Goal: Information Seeking & Learning: Learn about a topic

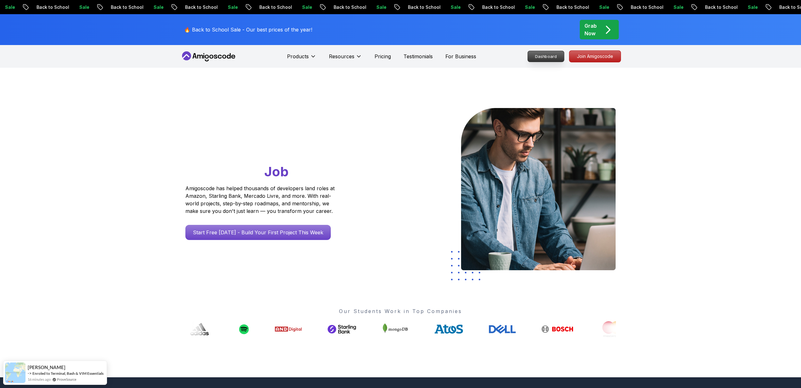
click at [547, 54] on p "Dashboard" at bounding box center [546, 56] width 36 height 11
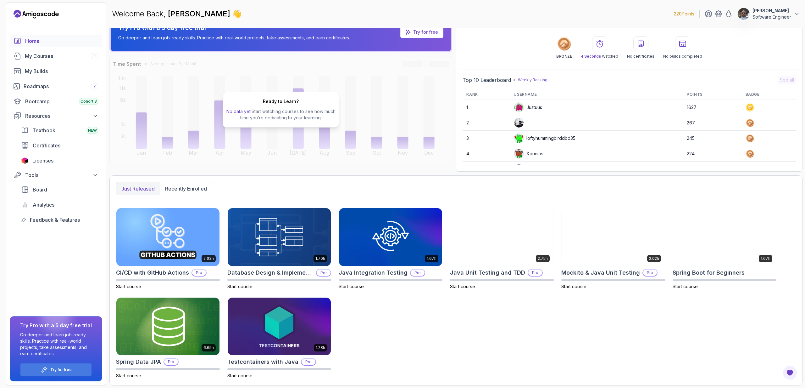
scroll to position [16, 0]
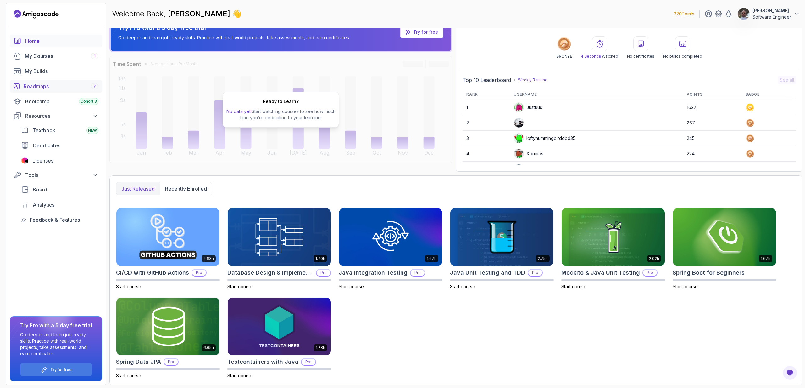
click at [48, 85] on div "Roadmaps 7" at bounding box center [61, 86] width 75 height 8
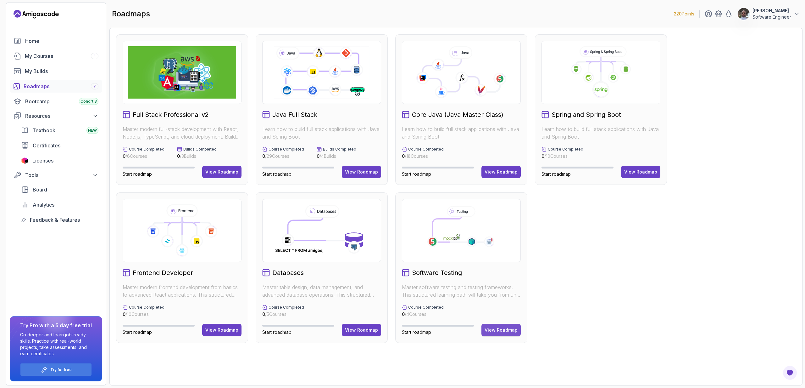
click at [511, 329] on div "View Roadmap" at bounding box center [501, 330] width 33 height 6
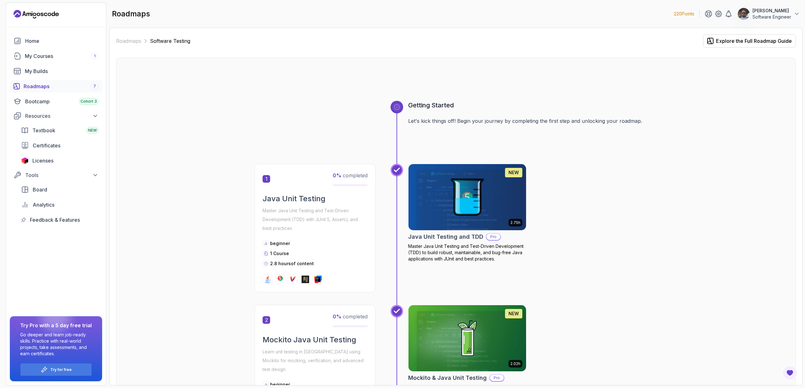
click at [38, 86] on div "Roadmaps 7" at bounding box center [61, 86] width 75 height 8
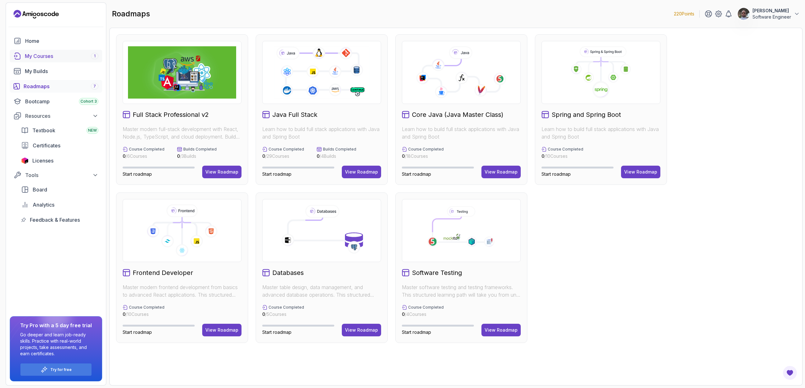
click at [49, 55] on div "My Courses 1" at bounding box center [62, 56] width 74 height 8
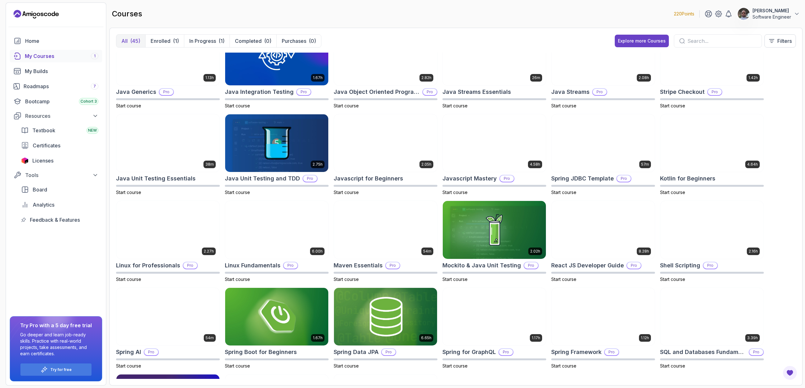
scroll to position [370, 0]
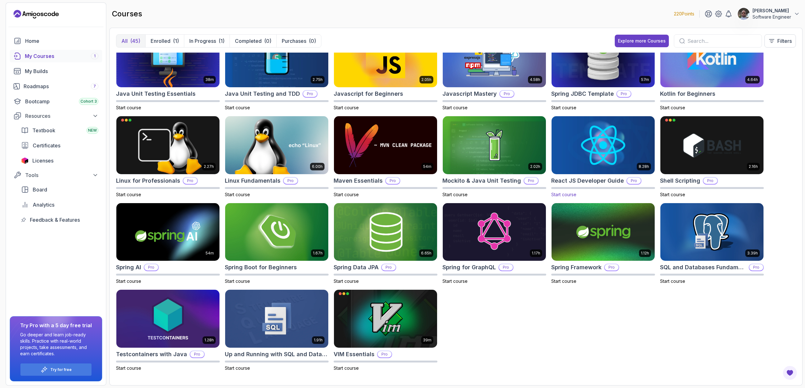
click at [613, 181] on h2 "React JS Developer Guide" at bounding box center [587, 180] width 73 height 9
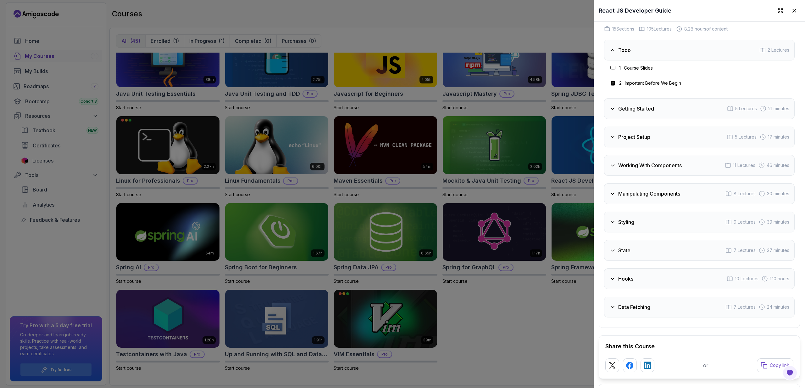
scroll to position [1157, 0]
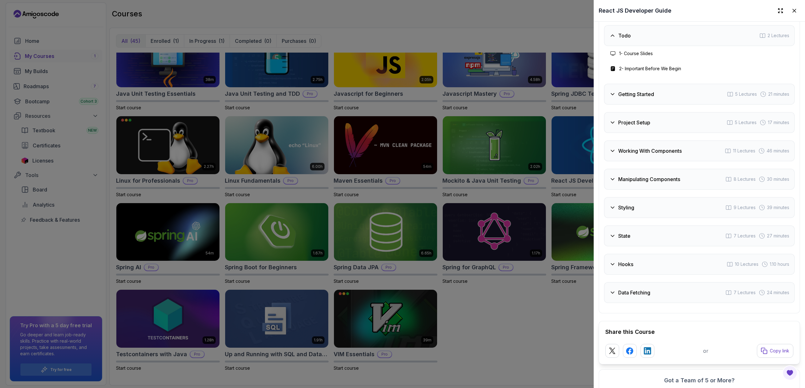
click at [644, 274] on div "Hooks 10 Lectures 1.10 hours" at bounding box center [699, 264] width 191 height 21
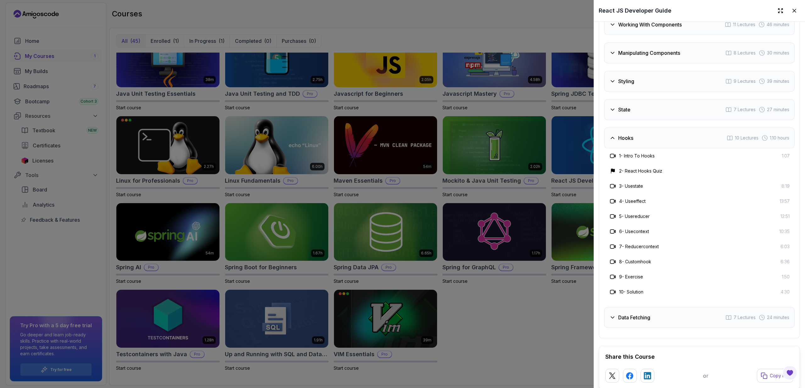
scroll to position [1321, 0]
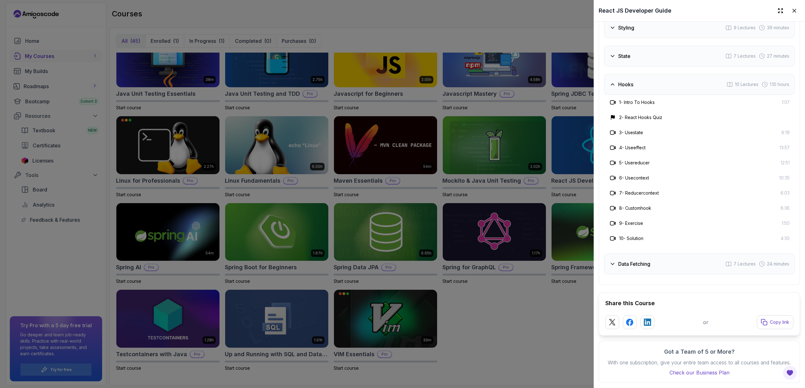
click at [639, 260] on h3 "Data Fetching" at bounding box center [634, 264] width 32 height 8
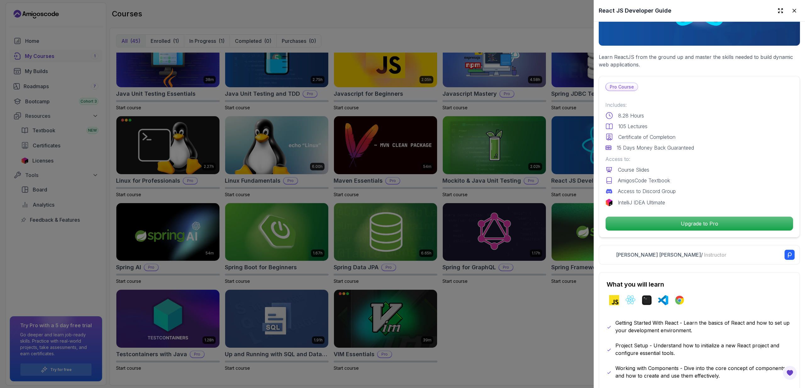
scroll to position [0, 0]
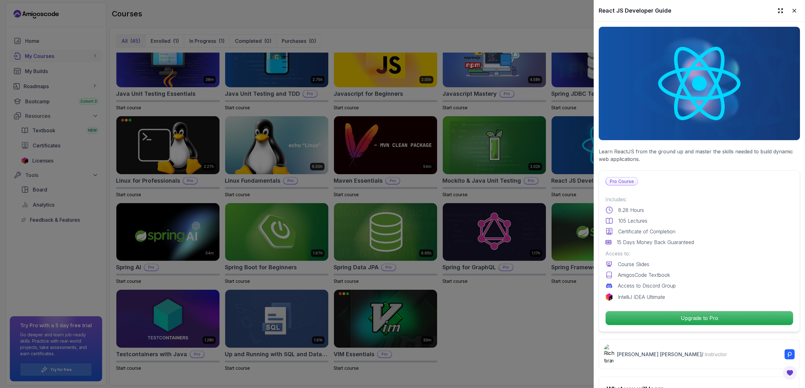
click at [527, 310] on div at bounding box center [402, 194] width 805 height 388
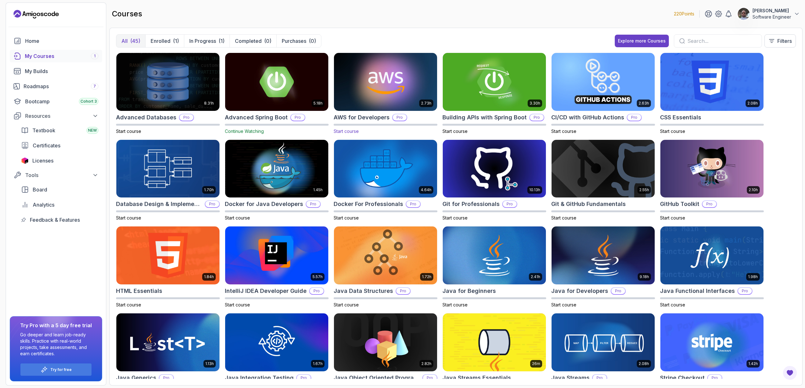
click at [368, 115] on h2 "AWS for Developers" at bounding box center [362, 117] width 56 height 9
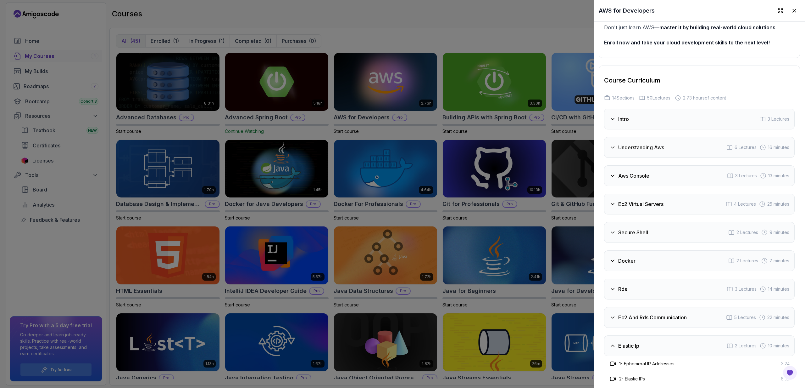
scroll to position [1010, 0]
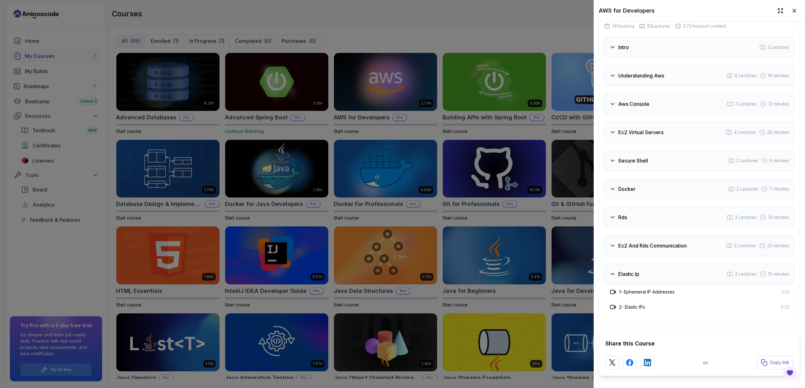
click at [647, 114] on div "Aws Console 3 Lectures 13 minutes" at bounding box center [699, 103] width 191 height 21
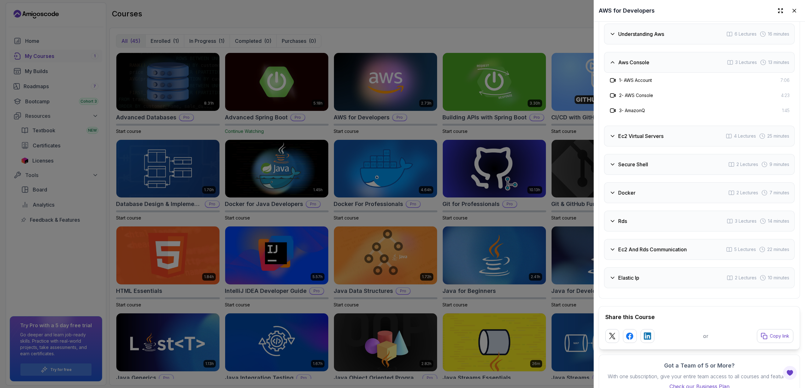
scroll to position [1089, 0]
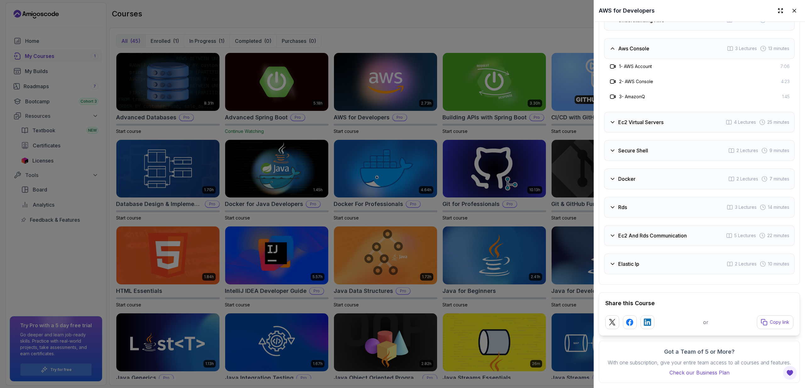
click at [662, 258] on div "Elastic Ip 2 Lectures 10 minutes" at bounding box center [699, 263] width 191 height 21
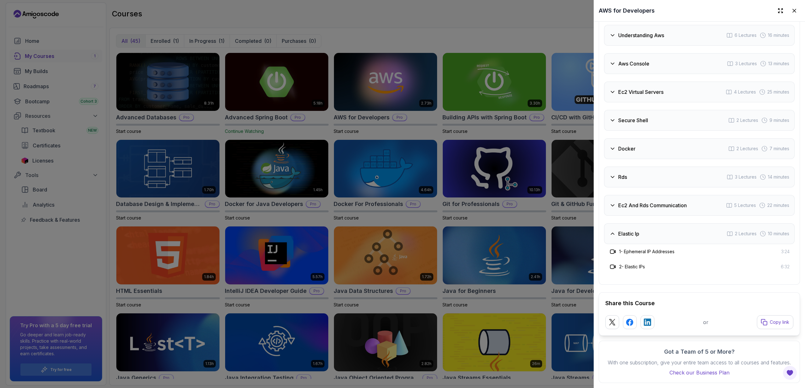
scroll to position [1074, 0]
click at [654, 201] on h3 "Ec2 And Rds Communication" at bounding box center [652, 205] width 69 height 8
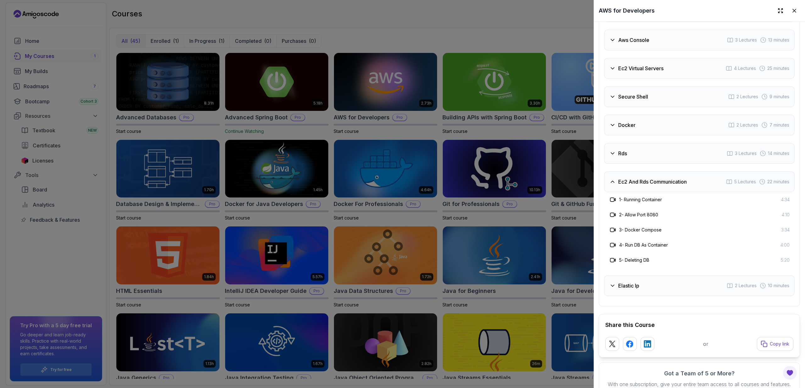
click at [641, 135] on div "Docker 2 Lectures 7 minutes" at bounding box center [699, 125] width 191 height 21
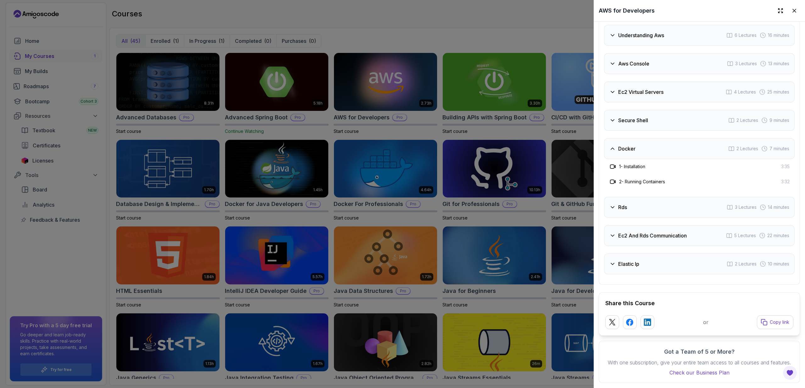
click at [643, 116] on h3 "Secure Shell" at bounding box center [633, 120] width 30 height 8
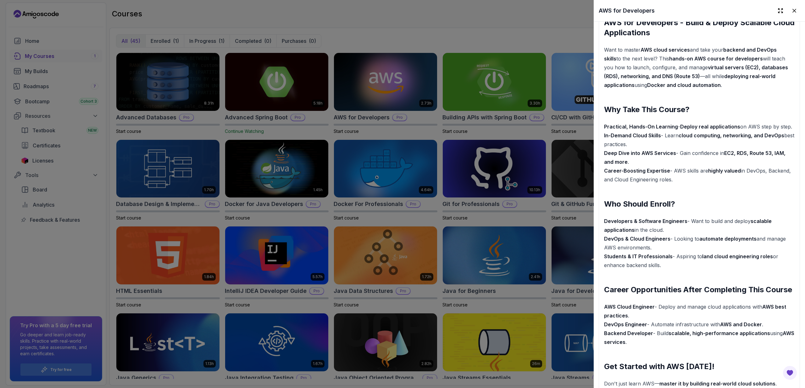
scroll to position [568, 0]
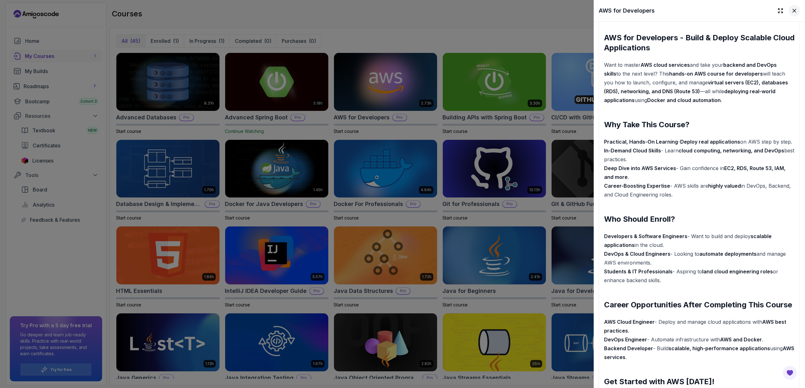
click at [791, 9] on icon at bounding box center [794, 11] width 6 height 6
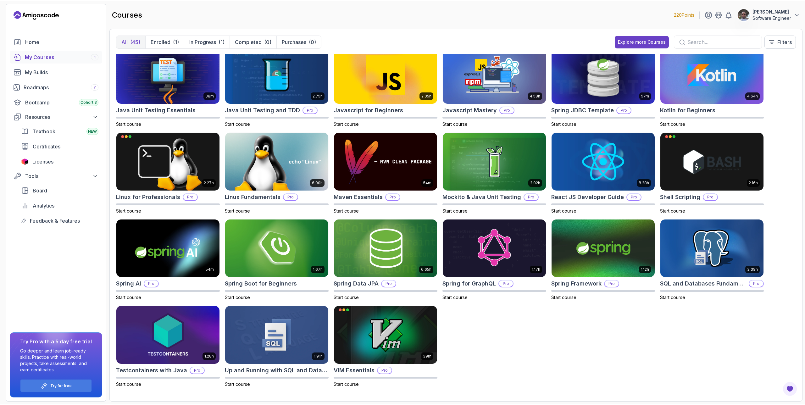
scroll to position [353, 0]
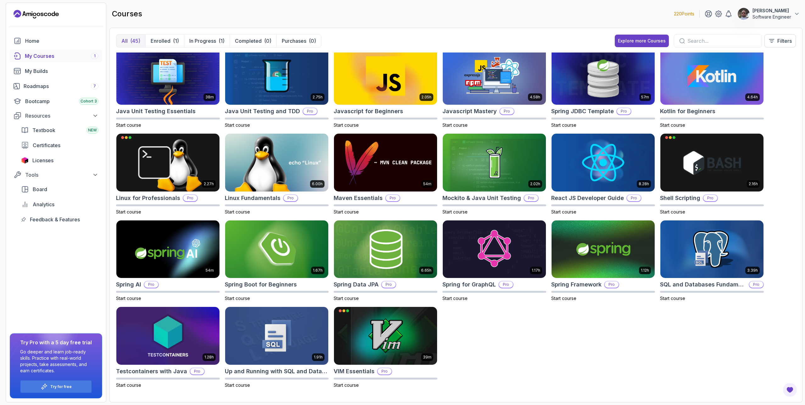
click at [284, 12] on div "courses 220 Points [PERSON_NAME] Software Engineer" at bounding box center [455, 14] width 693 height 23
click at [204, 38] on p "In Progress" at bounding box center [202, 41] width 27 height 8
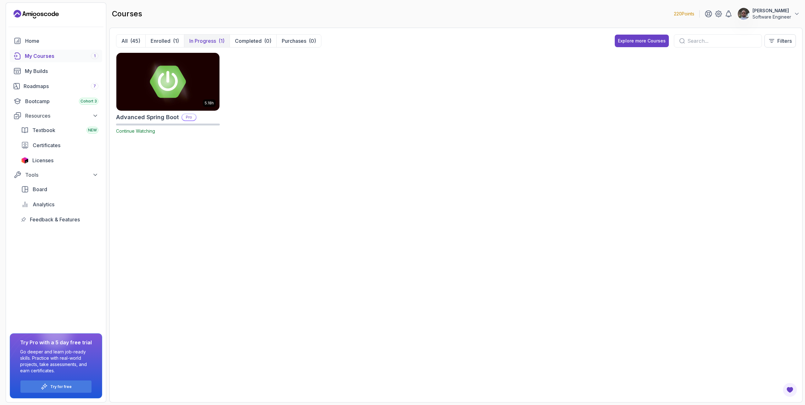
click at [187, 103] on img at bounding box center [168, 81] width 108 height 61
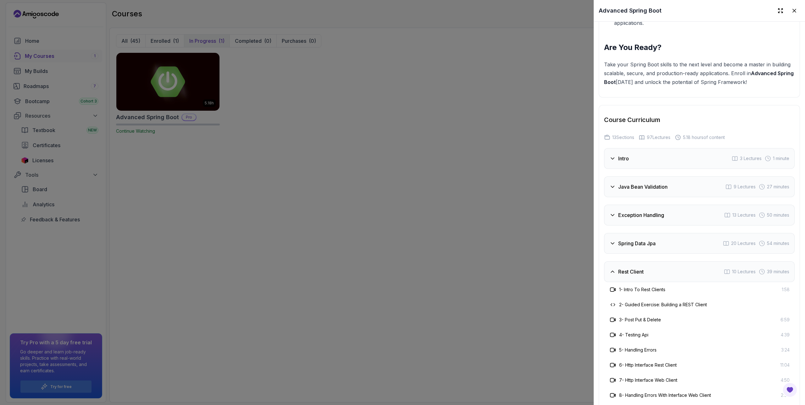
scroll to position [1149, 0]
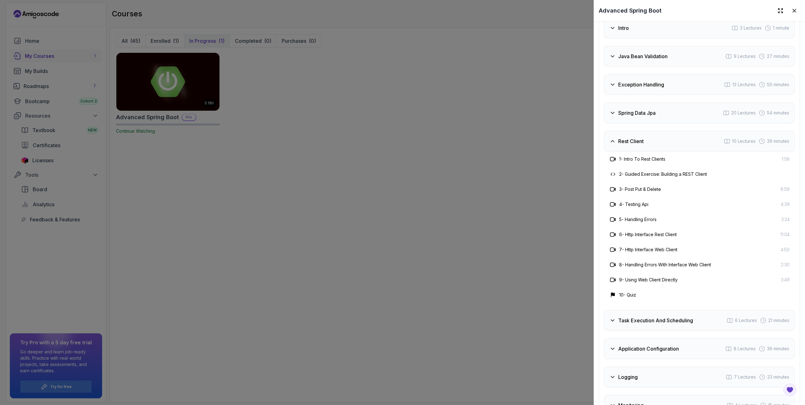
click at [682, 136] on div "Rest Client 10 Lectures 39 minutes" at bounding box center [699, 141] width 191 height 21
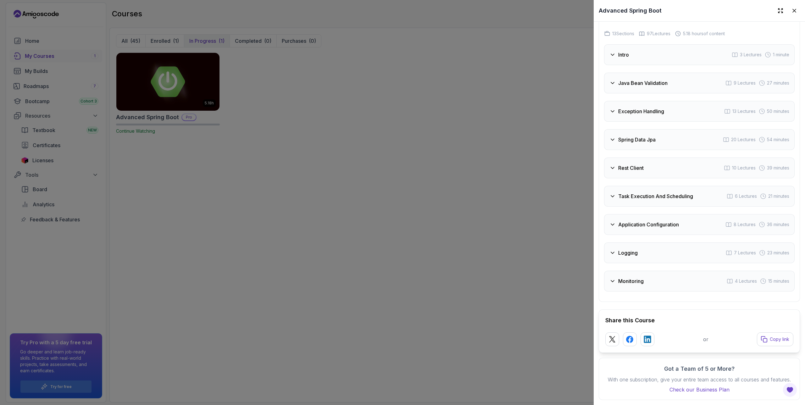
scroll to position [1127, 0]
click at [653, 276] on div "Monitoring 4 Lectures 15 minutes" at bounding box center [699, 281] width 191 height 21
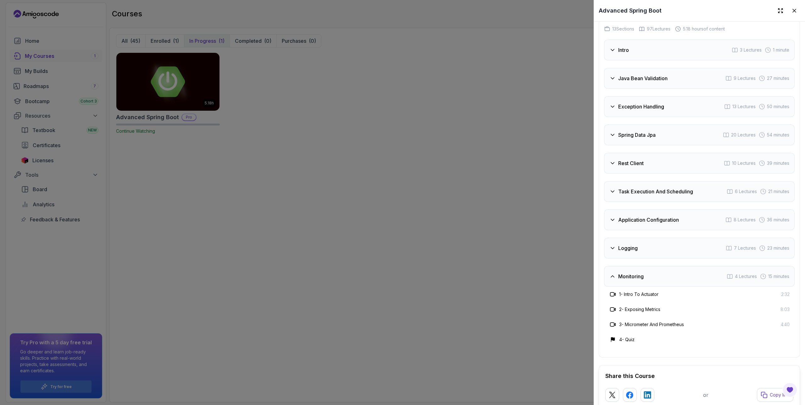
click at [643, 135] on h3 "Spring Data Jpa" at bounding box center [636, 135] width 37 height 8
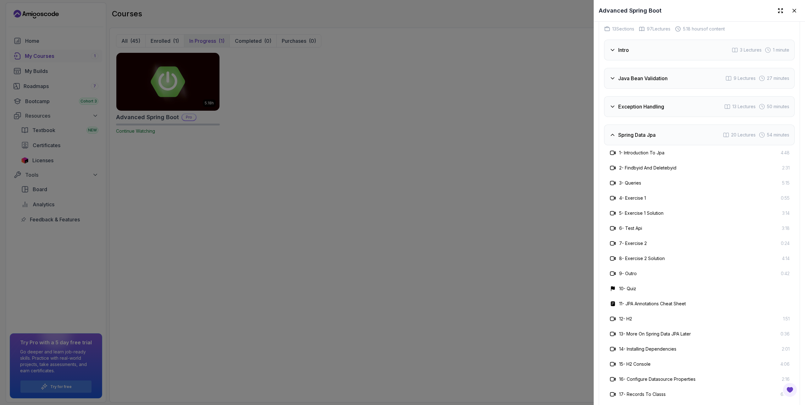
click at [641, 99] on div "Exception Handling 13 Lectures 50 minutes" at bounding box center [699, 106] width 191 height 21
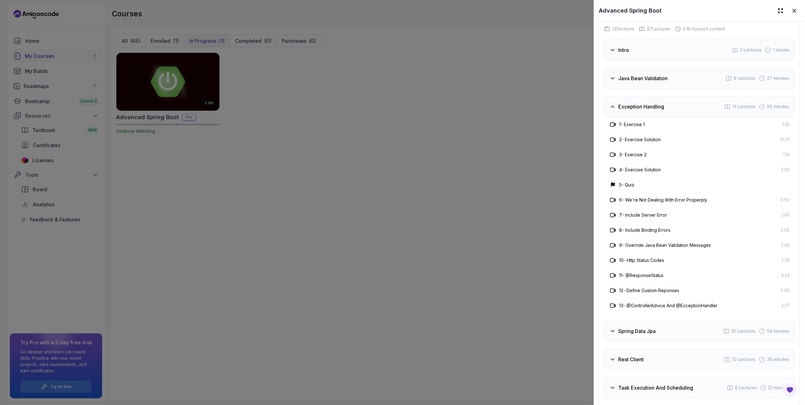
click at [645, 76] on h3 "Java Bean Validation" at bounding box center [642, 79] width 49 height 8
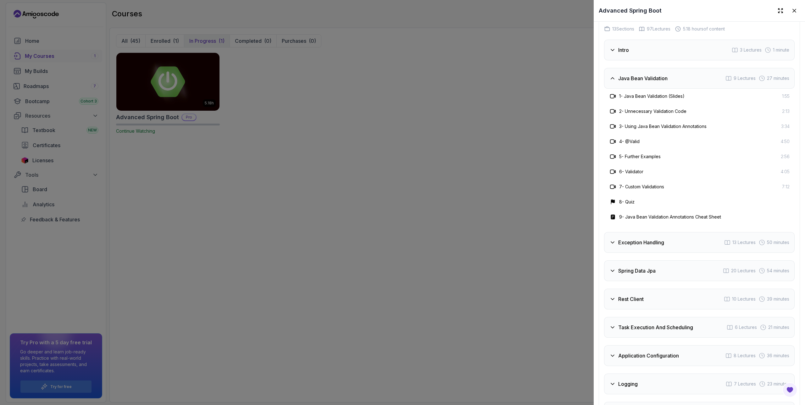
click at [631, 45] on div "Intro 3 Lectures 1 minute" at bounding box center [699, 50] width 191 height 21
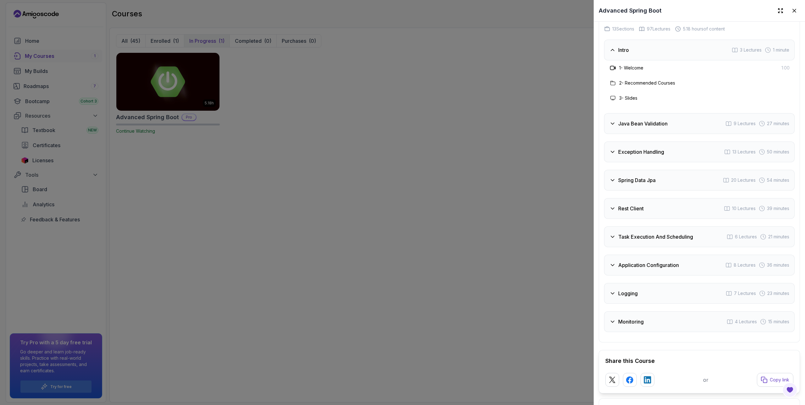
click at [631, 46] on div "Intro 3 Lectures 1 minute" at bounding box center [699, 50] width 191 height 21
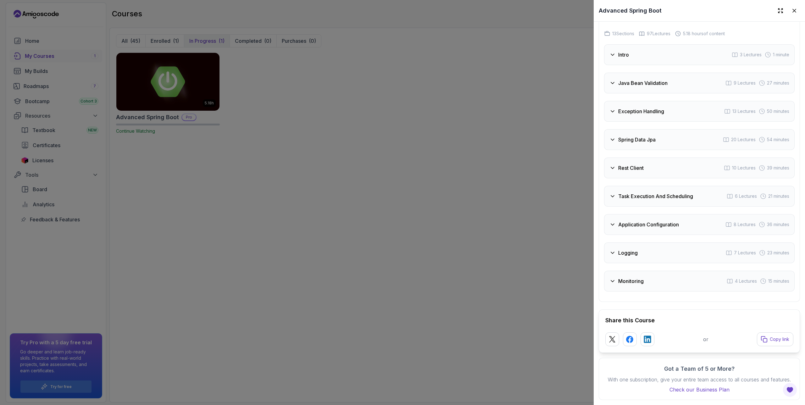
click at [636, 164] on h3 "Rest Client" at bounding box center [630, 168] width 25 height 8
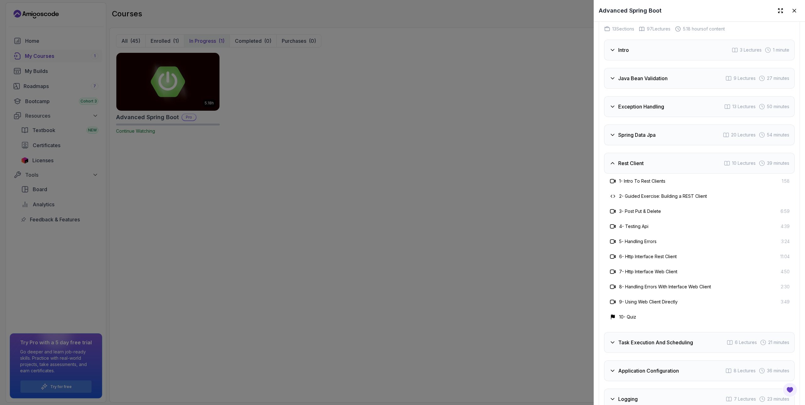
click at [637, 160] on h3 "Rest Client" at bounding box center [630, 163] width 25 height 8
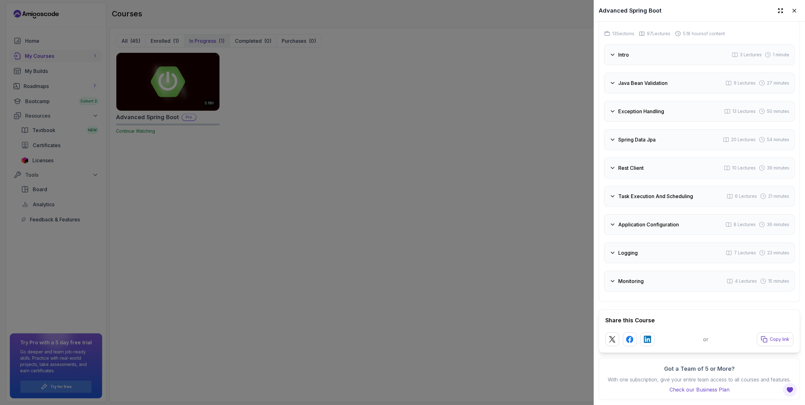
click at [645, 129] on div "Spring Data Jpa 20 Lectures 54 minutes" at bounding box center [699, 139] width 191 height 21
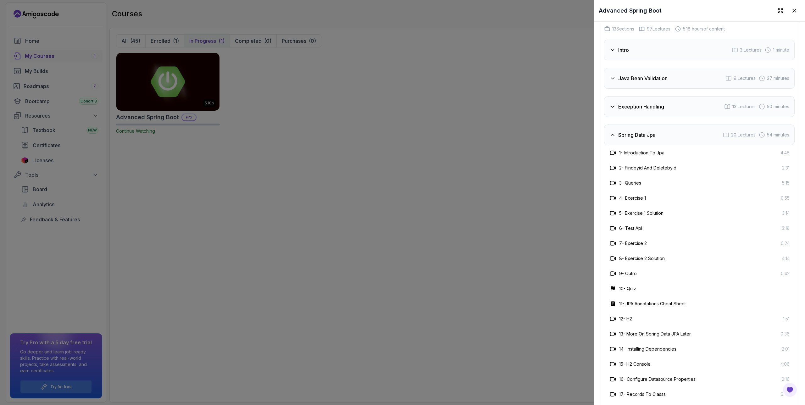
click at [652, 131] on h3 "Spring Data Jpa" at bounding box center [636, 135] width 37 height 8
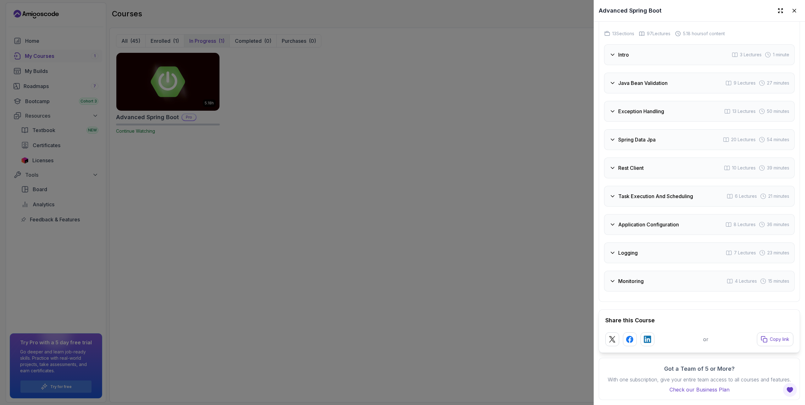
click at [645, 101] on div "Exception Handling 13 Lectures 50 minutes" at bounding box center [699, 111] width 191 height 21
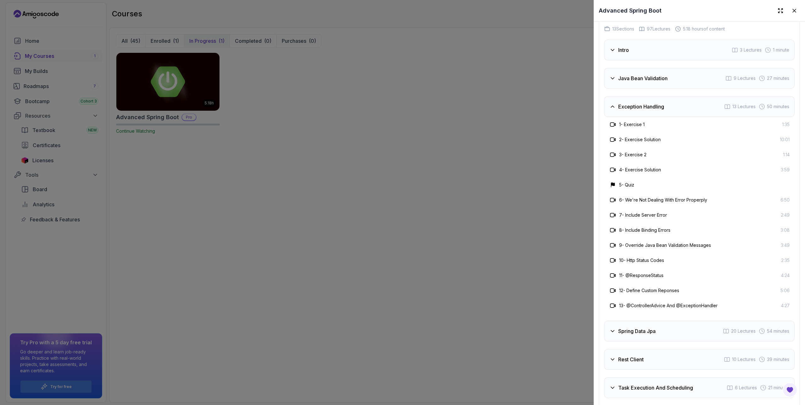
click at [395, 209] on div at bounding box center [402, 202] width 805 height 405
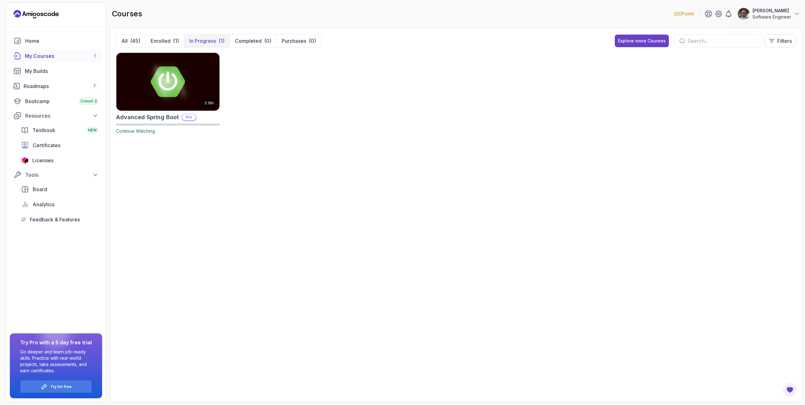
click at [685, 14] on p "220 Points" at bounding box center [684, 14] width 20 height 6
click at [777, 14] on p "Software Engineer" at bounding box center [772, 17] width 39 height 6
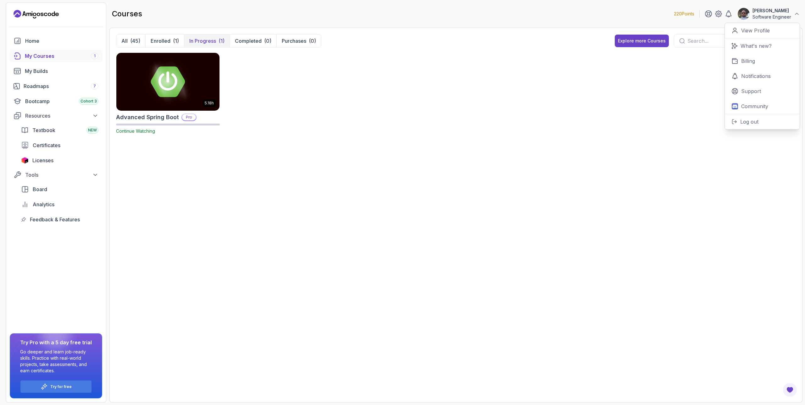
click at [310, 143] on div "5.18h Advanced Spring Boot Pro Continue Watching" at bounding box center [456, 225] width 680 height 344
click at [167, 42] on p "Enrolled" at bounding box center [161, 41] width 20 height 8
click at [133, 38] on div "(45)" at bounding box center [135, 41] width 10 height 8
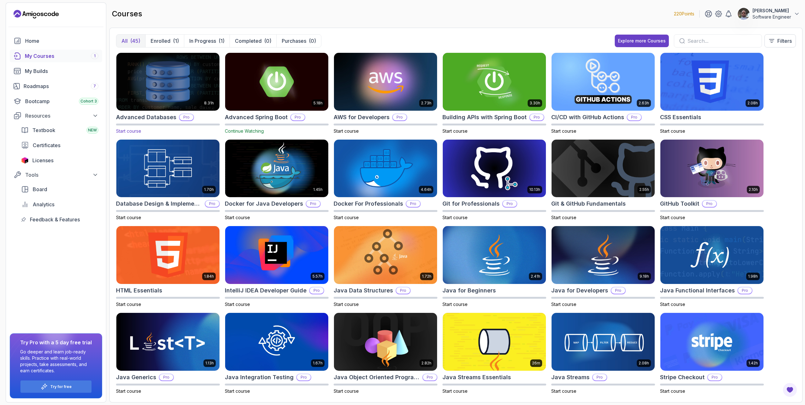
click at [154, 116] on h2 "Advanced Databases" at bounding box center [146, 117] width 60 height 9
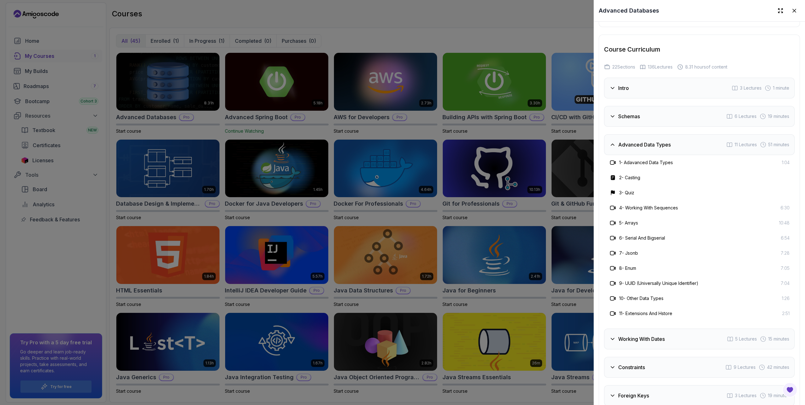
scroll to position [1103, 0]
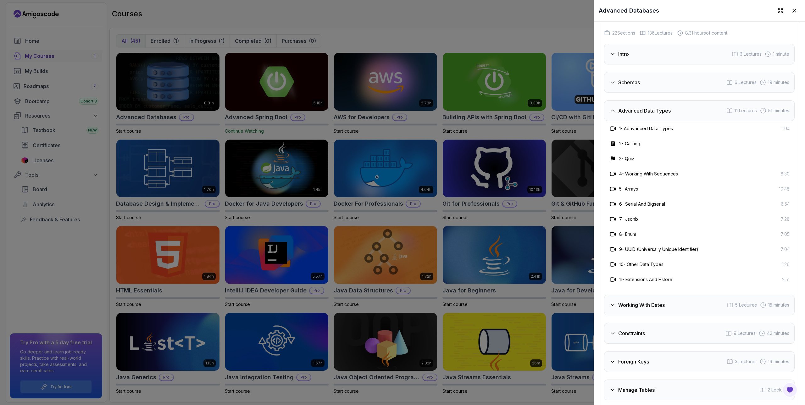
click at [411, 32] on div at bounding box center [402, 202] width 805 height 405
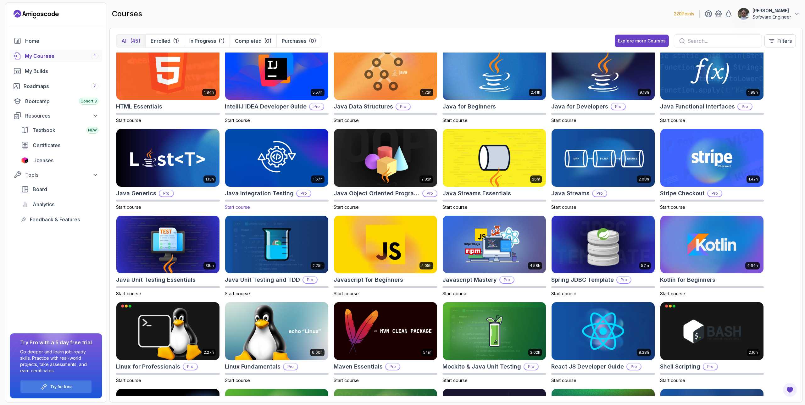
scroll to position [353, 0]
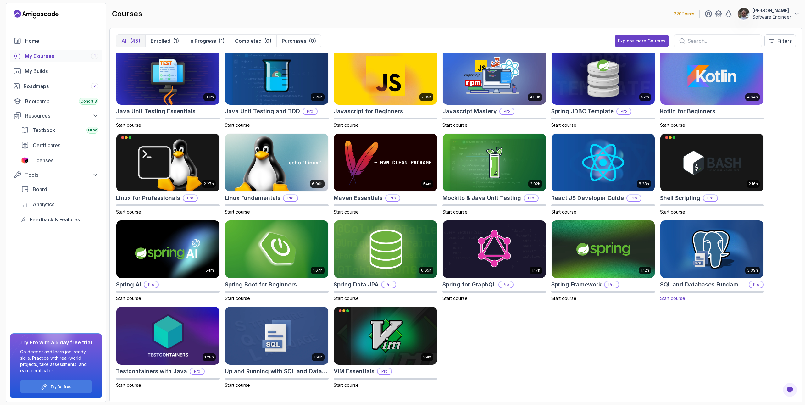
click at [690, 284] on h2 "SQL and Databases Fundamentals" at bounding box center [703, 284] width 86 height 9
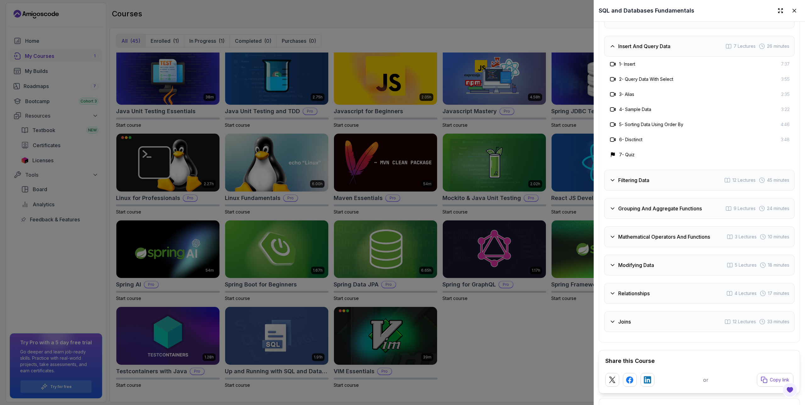
scroll to position [1065, 0]
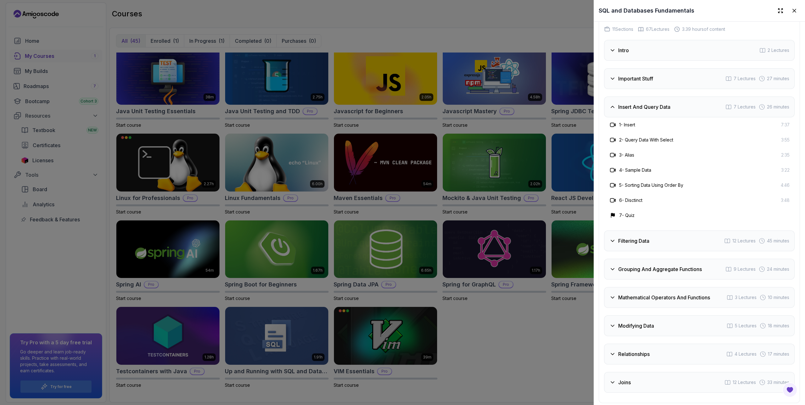
click at [664, 236] on div "Filtering Data 12 Lectures 45 minutes" at bounding box center [699, 241] width 191 height 21
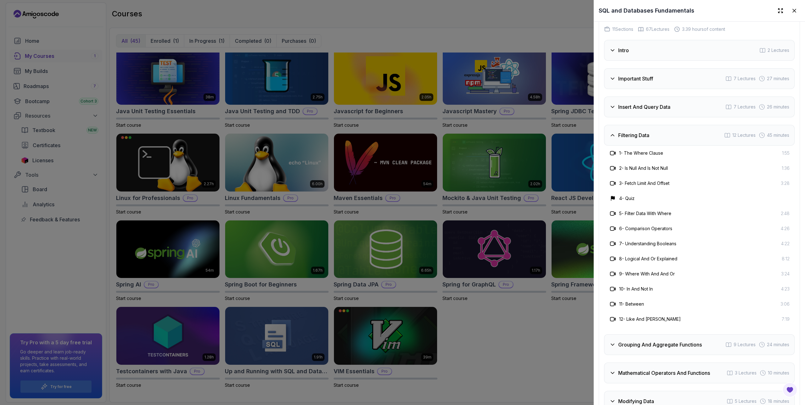
click at [646, 131] on h3 "Filtering Data" at bounding box center [633, 135] width 31 height 8
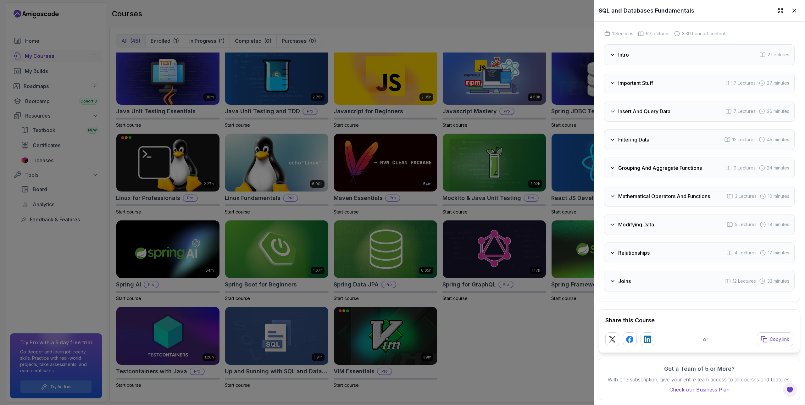
click at [640, 73] on div "Important Stuff 7 Lectures 27 minutes" at bounding box center [699, 83] width 191 height 21
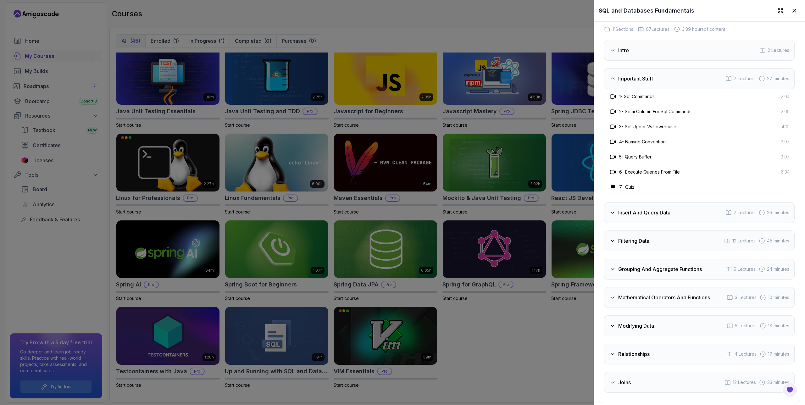
click at [629, 47] on h3 "Intro" at bounding box center [623, 51] width 11 height 8
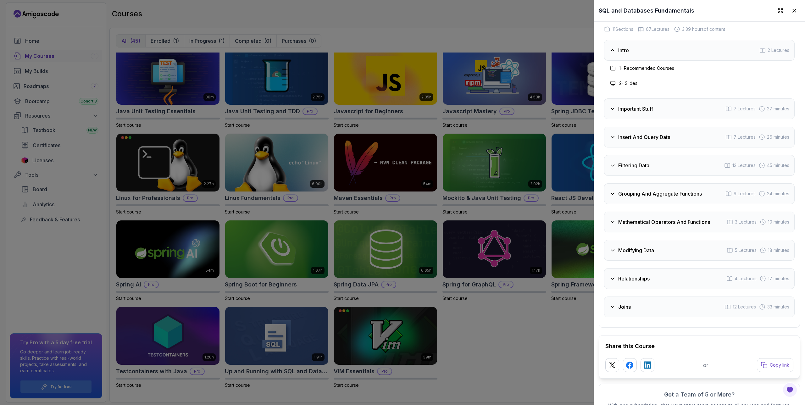
scroll to position [1066, 0]
click at [634, 278] on h3 "Relationships" at bounding box center [633, 278] width 31 height 8
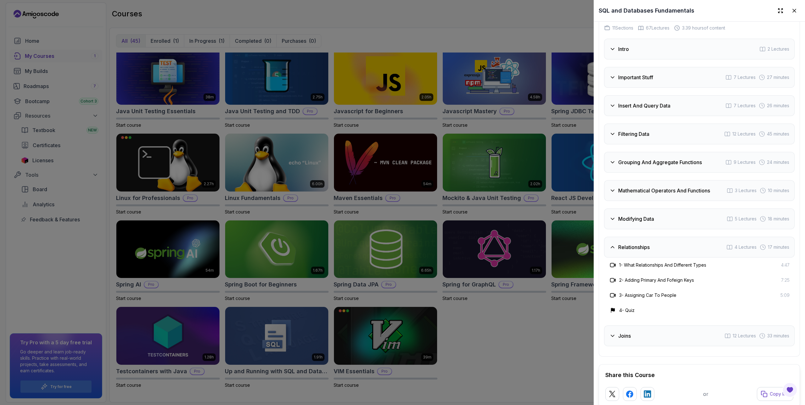
click at [643, 335] on div "Joins 12 Lectures 33 minutes" at bounding box center [699, 336] width 191 height 21
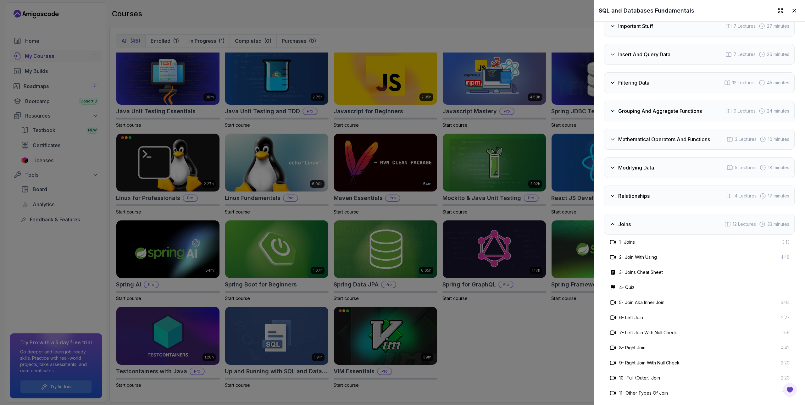
scroll to position [1117, 0]
click at [663, 199] on div "Relationships 4 Lectures 17 minutes" at bounding box center [699, 196] width 191 height 21
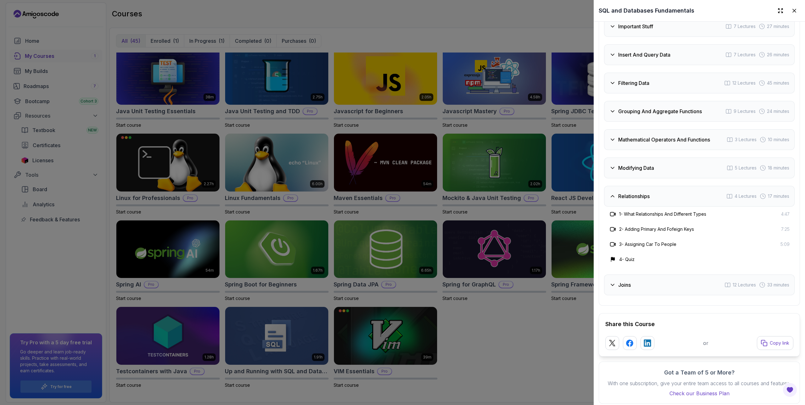
click at [664, 136] on h3 "Mathematical Operators And Functions" at bounding box center [664, 140] width 92 height 8
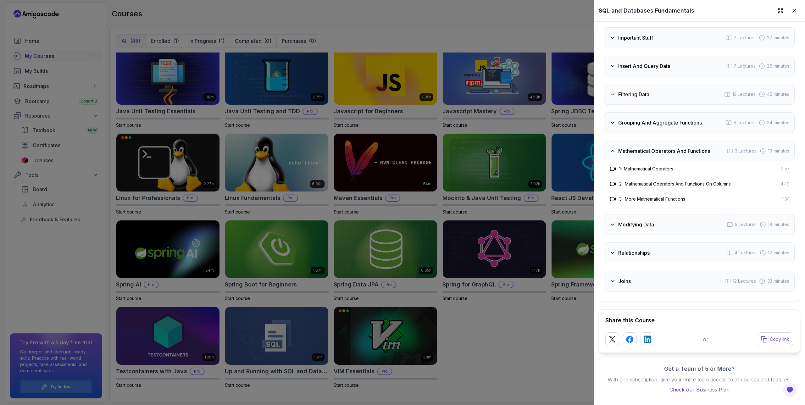
click at [655, 119] on h3 "Grouping And Aggregate Functions" at bounding box center [660, 123] width 84 height 8
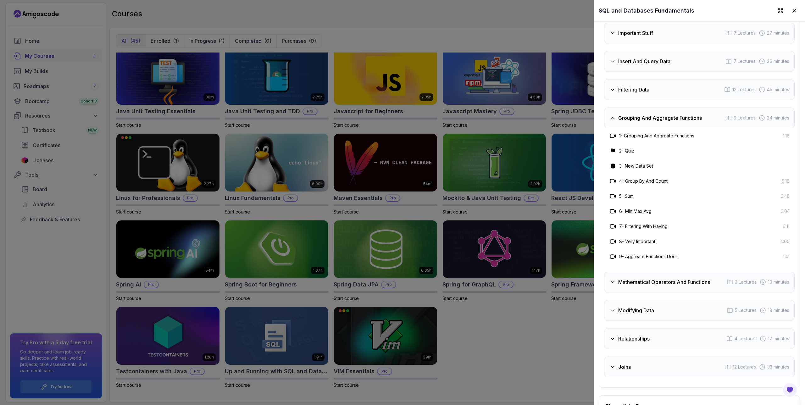
click at [650, 86] on h3 "Filtering Data" at bounding box center [633, 90] width 31 height 8
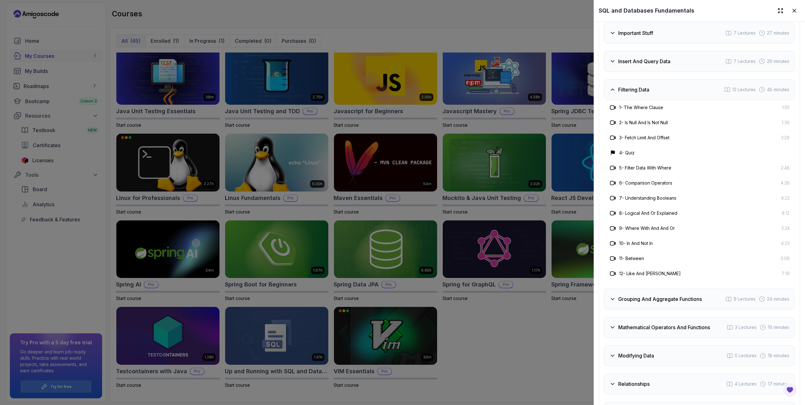
scroll to position [992, 0]
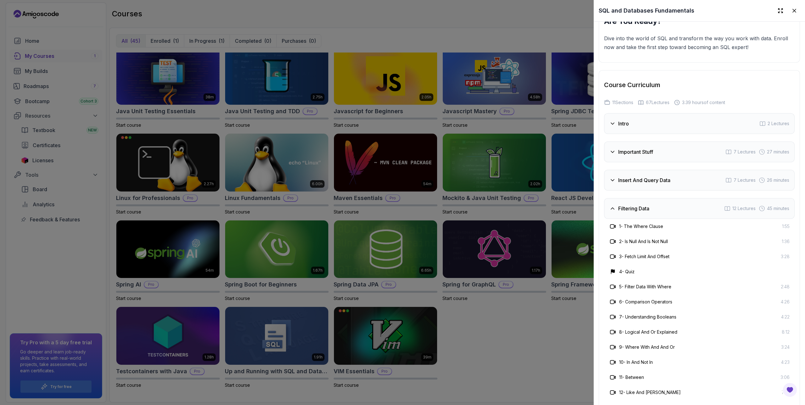
click at [664, 176] on h3 "Insert And Query Data" at bounding box center [644, 180] width 52 height 8
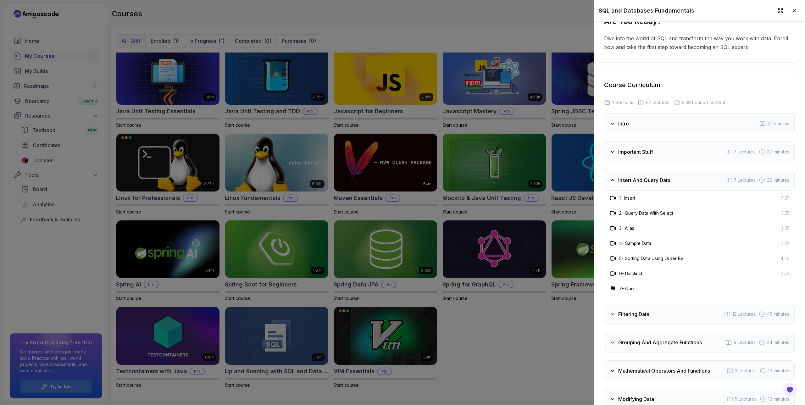
click at [710, 180] on div "Insert And Query Data 7 Lectures 26 minutes" at bounding box center [699, 180] width 191 height 21
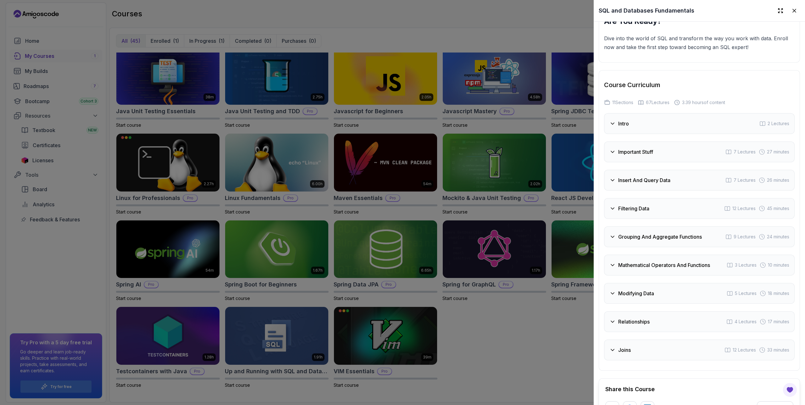
click at [640, 148] on h3 "Important Stuff" at bounding box center [635, 152] width 35 height 8
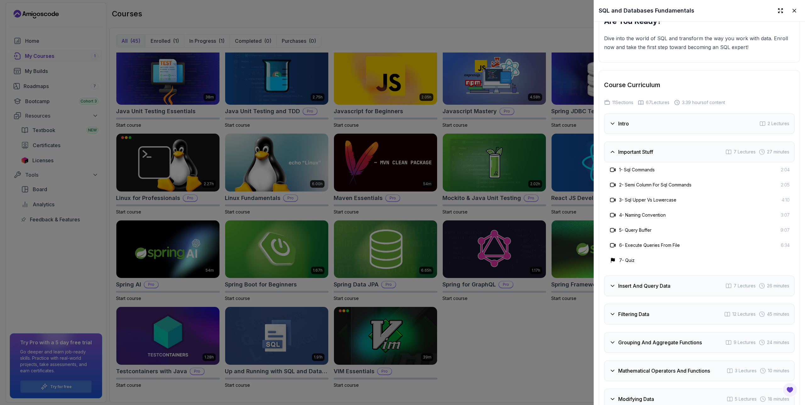
click at [497, 41] on div at bounding box center [402, 202] width 805 height 405
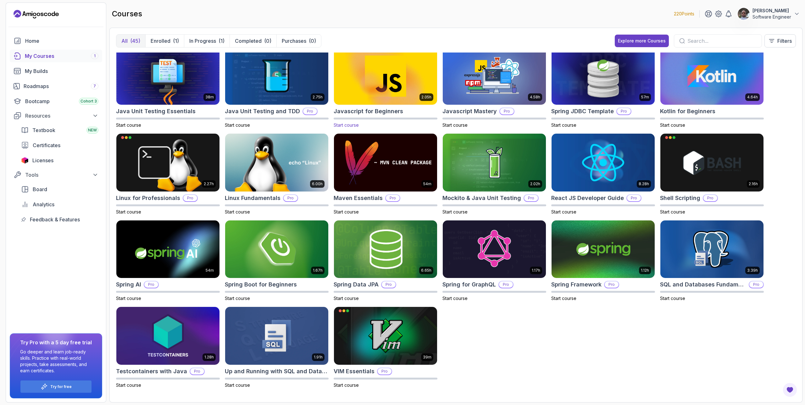
click at [401, 112] on div "Javascript for Beginners" at bounding box center [386, 111] width 104 height 9
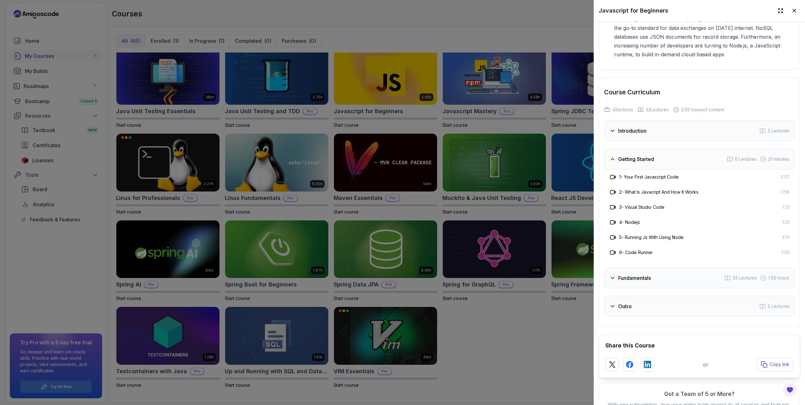
scroll to position [1089, 0]
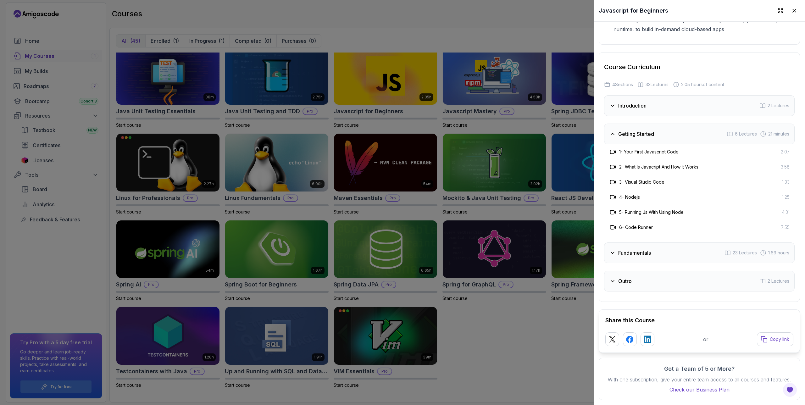
click at [675, 246] on div "Fundamentals 23 Lectures 1.69 hours" at bounding box center [699, 253] width 191 height 21
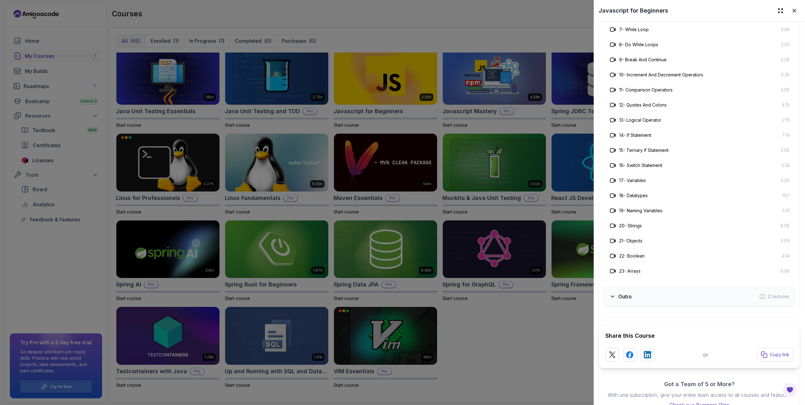
scroll to position [1098, 0]
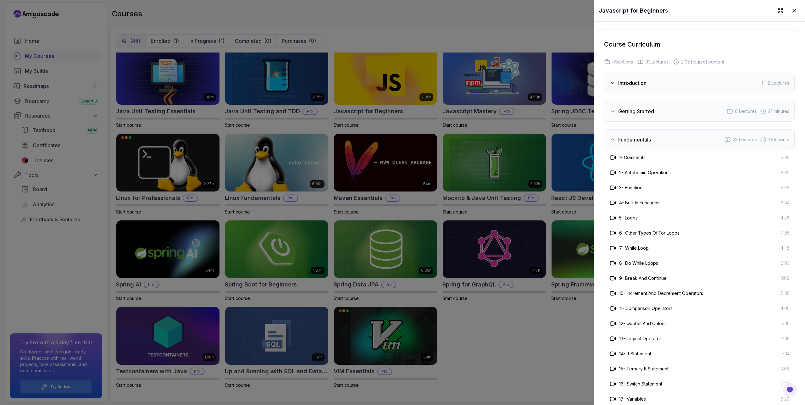
click at [650, 115] on h3 "Getting Started" at bounding box center [636, 112] width 36 height 8
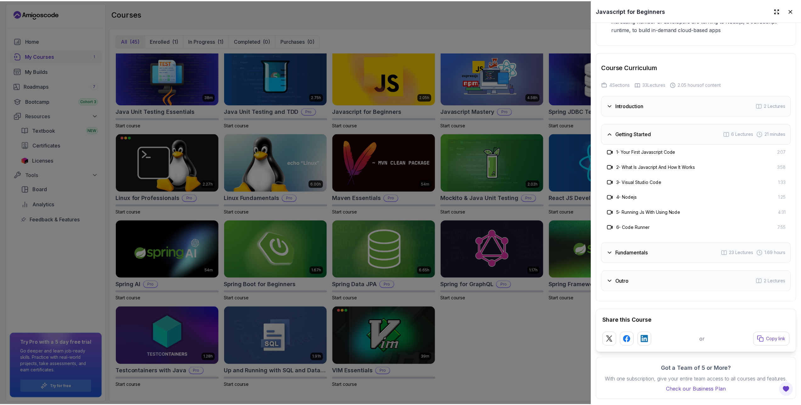
scroll to position [1089, 0]
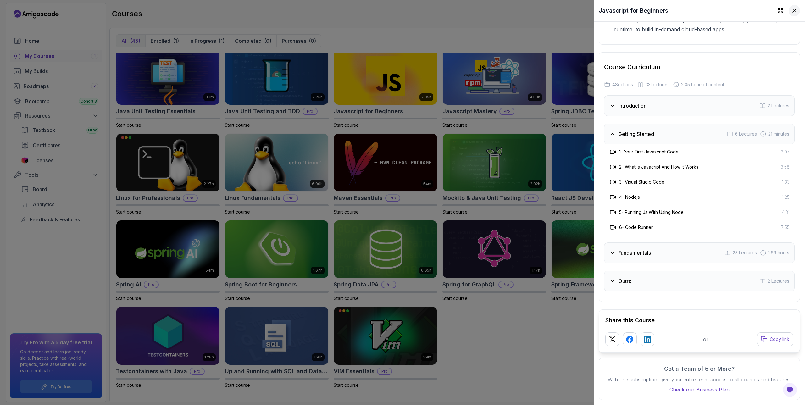
click at [791, 11] on icon at bounding box center [794, 11] width 6 height 6
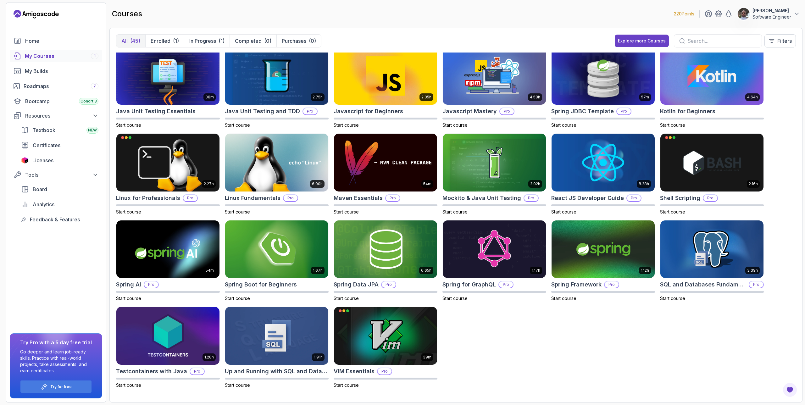
click at [776, 17] on p "Software Engineer" at bounding box center [772, 17] width 39 height 6
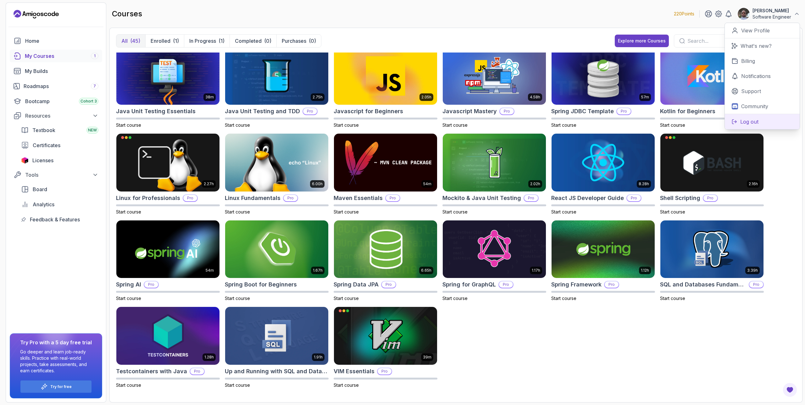
click at [741, 122] on p "Log out" at bounding box center [749, 122] width 18 height 8
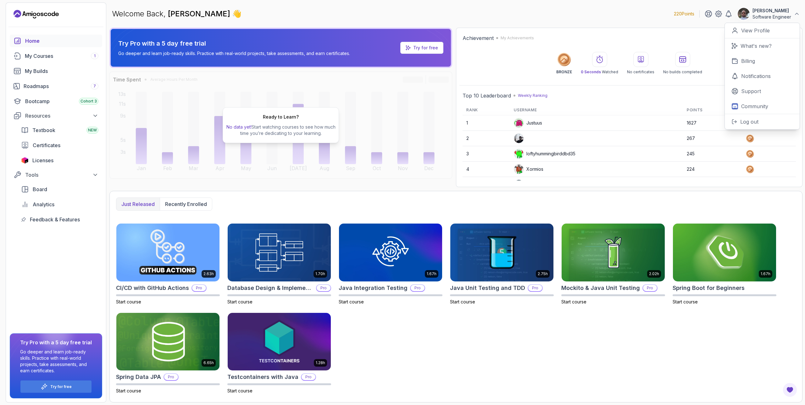
click at [372, 18] on div "Welcome Back, [PERSON_NAME] 👋 220 Points [PERSON_NAME] Software Engineer 0 Poin…" at bounding box center [455, 14] width 693 height 23
click at [507, 8] on div "Welcome Back, [PERSON_NAME] 👋 220 Points [PERSON_NAME] Software Engineer" at bounding box center [455, 14] width 693 height 23
click at [607, 16] on div "Welcome Back, [PERSON_NAME] 👋 220 Points [PERSON_NAME] Software Engineer" at bounding box center [455, 14] width 693 height 23
click at [783, 15] on p "Software Engineer" at bounding box center [772, 17] width 39 height 6
click at [619, 18] on div "Welcome Back, [PERSON_NAME] 👋 220 Points [PERSON_NAME] Software Engineer 0 Poin…" at bounding box center [455, 14] width 693 height 23
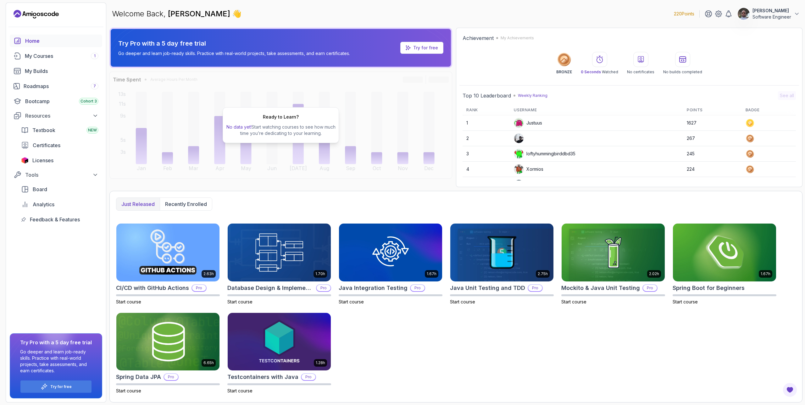
click at [531, 123] on div "Justuus" at bounding box center [528, 123] width 28 height 10
click at [492, 122] on td "1" at bounding box center [487, 122] width 48 height 15
click at [545, 152] on div "loftyhummingbirddbd35" at bounding box center [545, 154] width 62 height 10
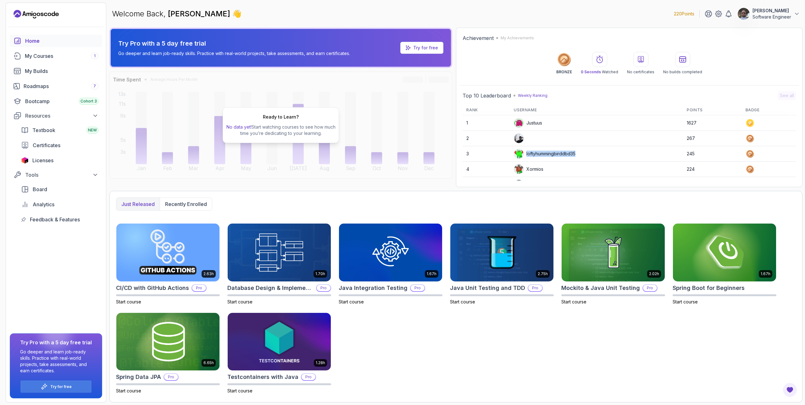
click at [545, 152] on div "loftyhummingbirddbd35" at bounding box center [545, 154] width 62 height 10
click at [572, 151] on div "loftyhummingbirddbd35" at bounding box center [545, 154] width 62 height 10
click at [569, 154] on div "loftyhummingbirddbd35" at bounding box center [545, 154] width 62 height 10
click at [553, 153] on div "loftyhummingbirddbd35" at bounding box center [545, 154] width 62 height 10
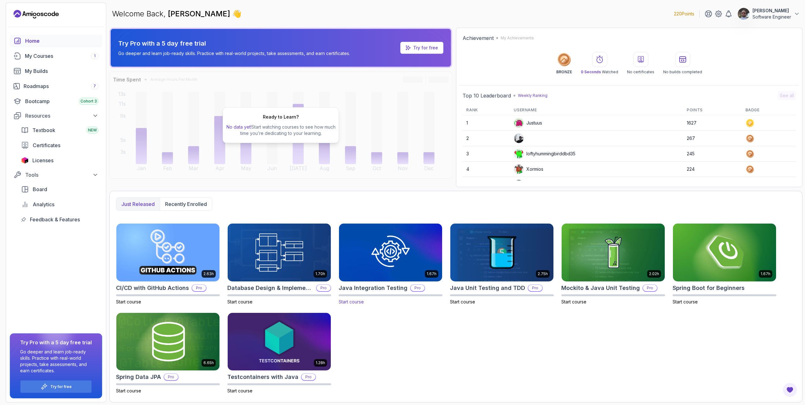
click at [362, 288] on h2 "Java Integration Testing" at bounding box center [373, 288] width 69 height 9
click at [792, 8] on button "[PERSON_NAME] Software Engineer" at bounding box center [769, 14] width 63 height 13
click at [762, 121] on button "Log out" at bounding box center [762, 121] width 75 height 15
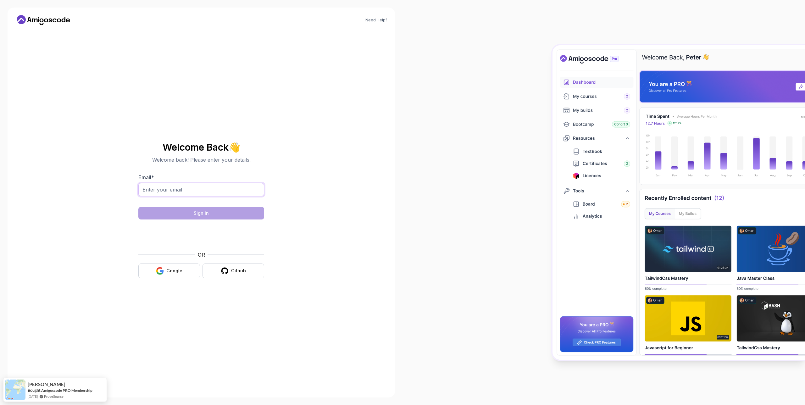
click at [202, 190] on input "Email *" at bounding box center [201, 189] width 126 height 13
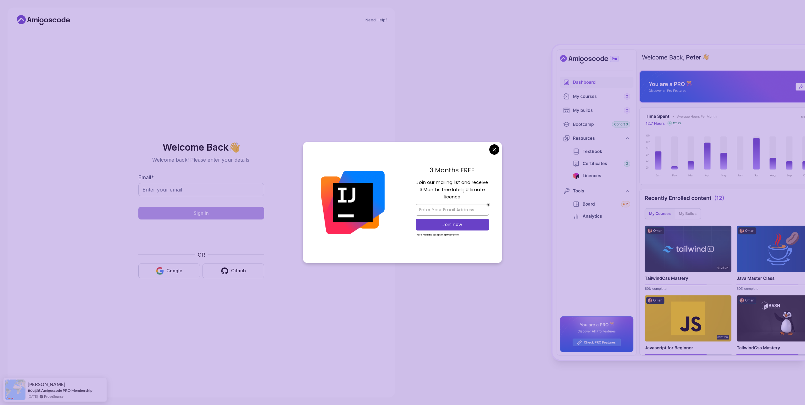
click at [290, 123] on div "Welcome Back 👋 Welcome back! Please enter your details. Email * Sign in OR Goog…" at bounding box center [201, 210] width 211 height 360
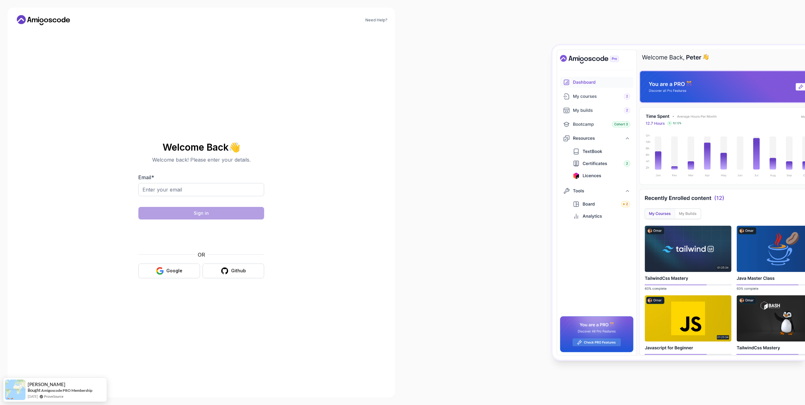
click at [496, 148] on body "Need Help? Welcome Back 👋 Welcome back! Please enter your details. Email * Sign…" at bounding box center [402, 202] width 805 height 405
click at [58, 20] on icon at bounding box center [59, 21] width 4 height 4
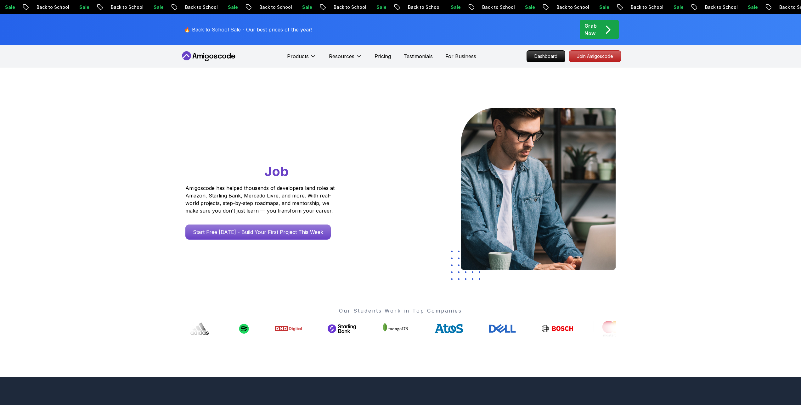
click at [190, 56] on icon at bounding box center [186, 55] width 9 height 9
click at [648, 75] on div "Go From Learning to Hired: Master Java, Spring Boot & Cloud Skills That Get You…" at bounding box center [400, 222] width 801 height 309
click at [377, 58] on p "Pricing" at bounding box center [382, 57] width 16 height 8
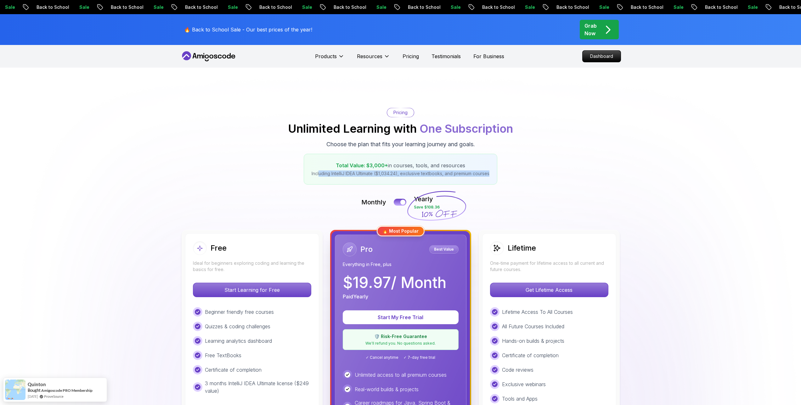
drag, startPoint x: 317, startPoint y: 175, endPoint x: 393, endPoint y: 177, distance: 75.2
click at [393, 177] on div "Total Value: $3,000+ in courses, tools, and resources Including IntelliJ IDEA U…" at bounding box center [400, 169] width 193 height 31
click at [476, 176] on p "Including IntelliJ IDEA Ultimate ($1,034.24), exclusive textbooks, and premium …" at bounding box center [400, 173] width 178 height 6
click at [453, 55] on p "Testimonials" at bounding box center [445, 57] width 29 height 8
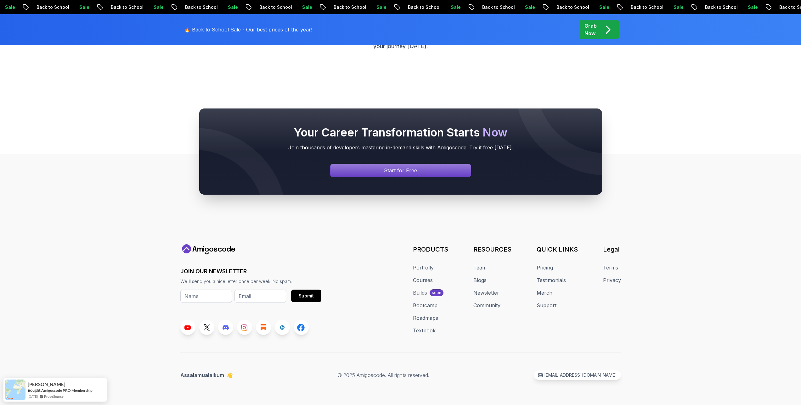
scroll to position [210, 0]
